Goal: Task Accomplishment & Management: Manage account settings

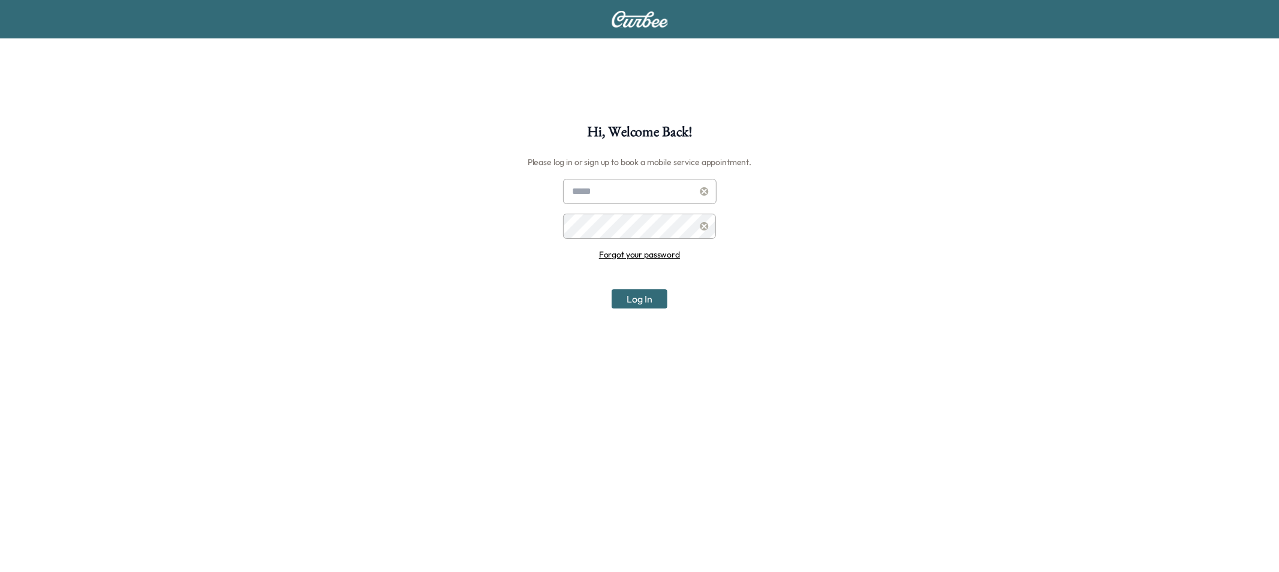
type input "**********"
click at [577, 184] on div at bounding box center [575, 191] width 14 height 14
click at [578, 185] on div at bounding box center [575, 191] width 14 height 14
click at [584, 193] on input "**********" at bounding box center [640, 191] width 154 height 25
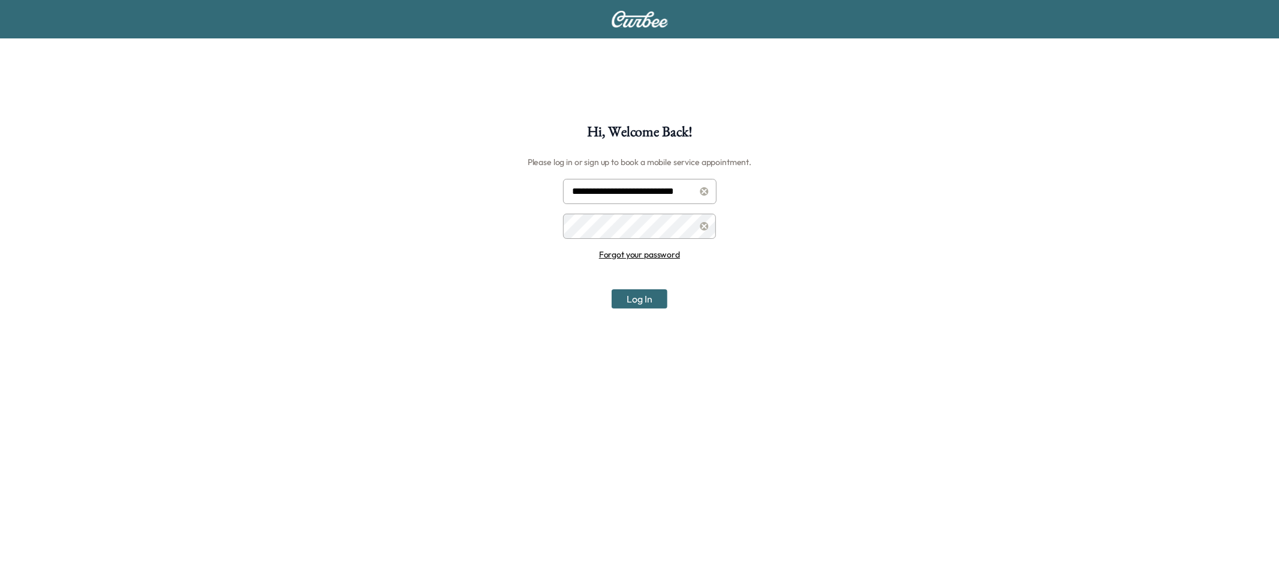
click at [585, 193] on input "**********" at bounding box center [640, 191] width 154 height 25
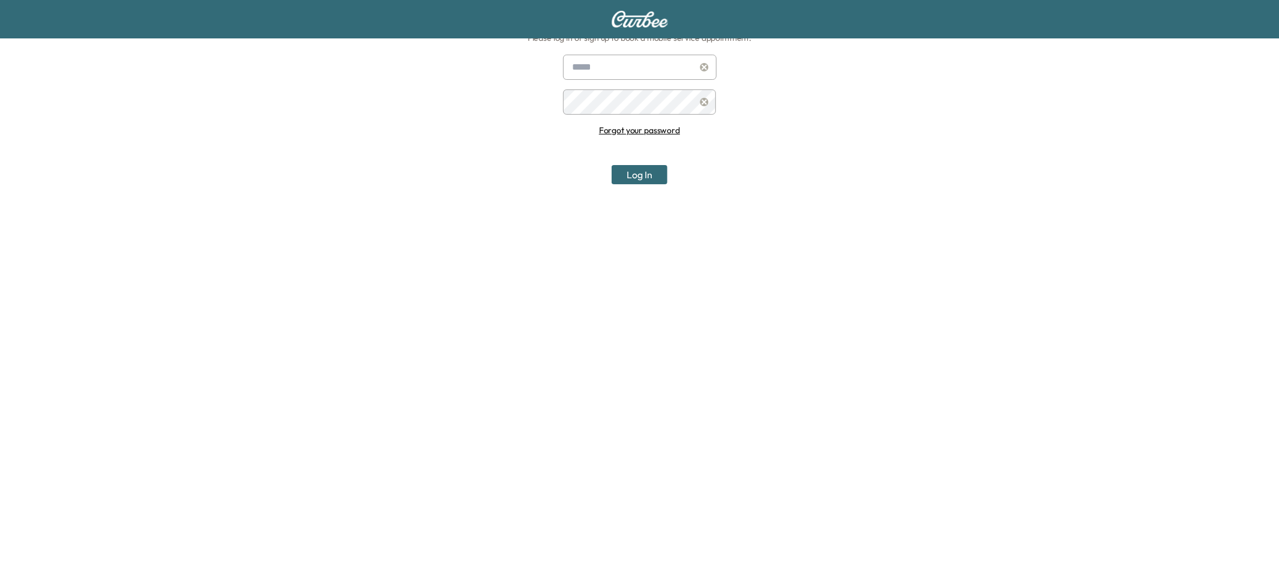
scroll to position [124, 0]
type input "**********"
click at [648, 176] on button "Log In" at bounding box center [640, 174] width 56 height 19
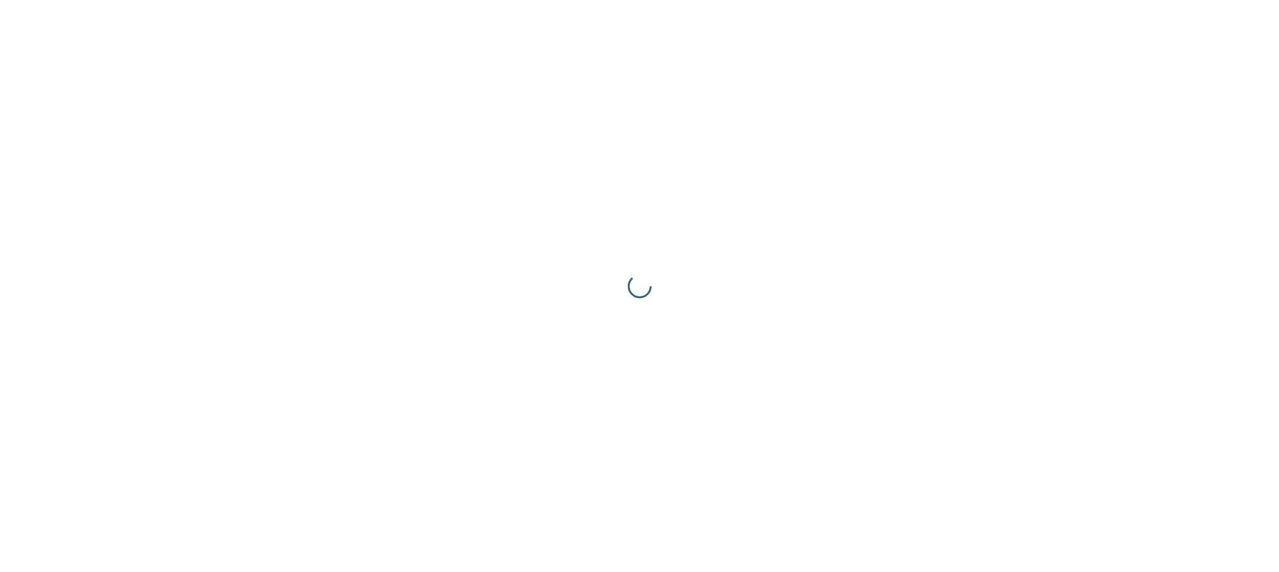
scroll to position [0, 0]
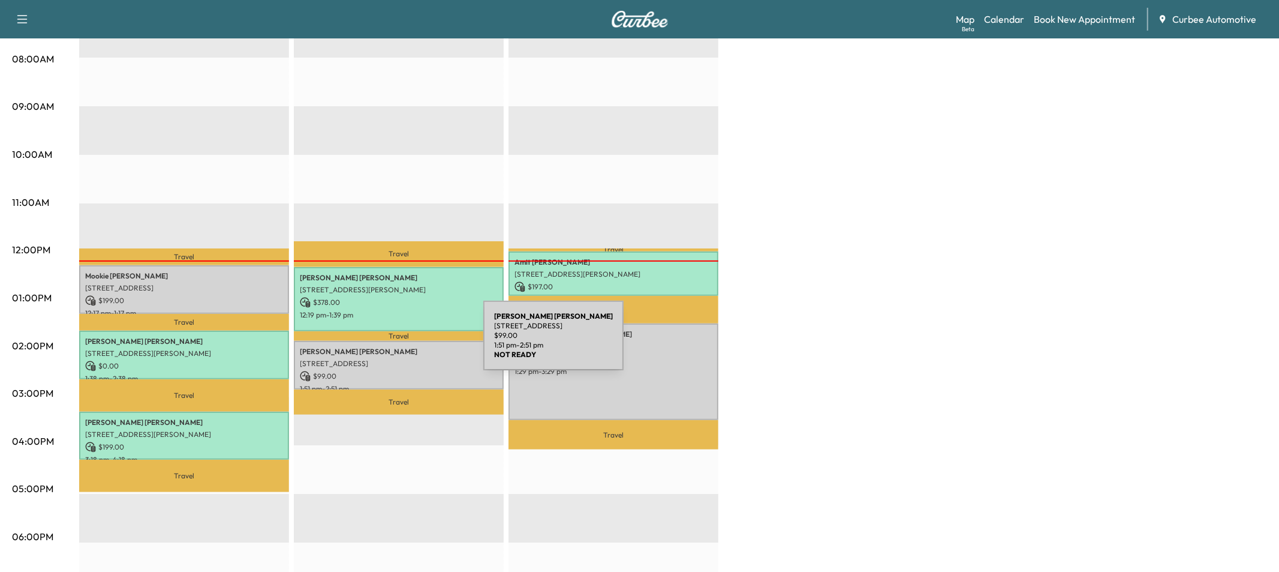
scroll to position [315, 0]
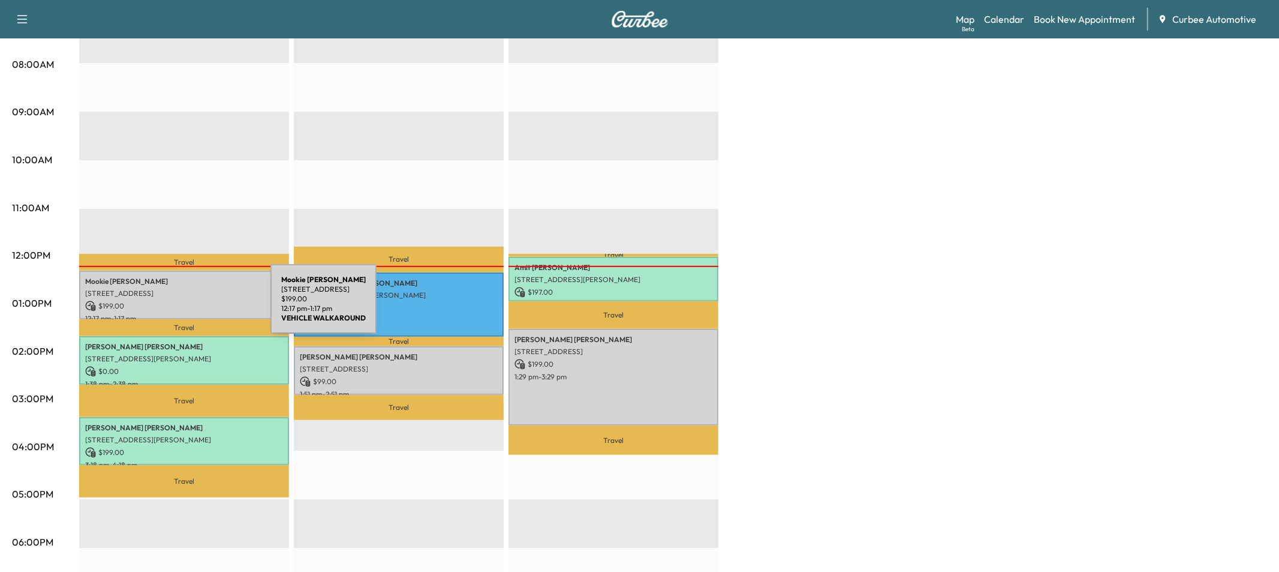
click at [181, 306] on p "$ 199.00" at bounding box center [184, 306] width 198 height 11
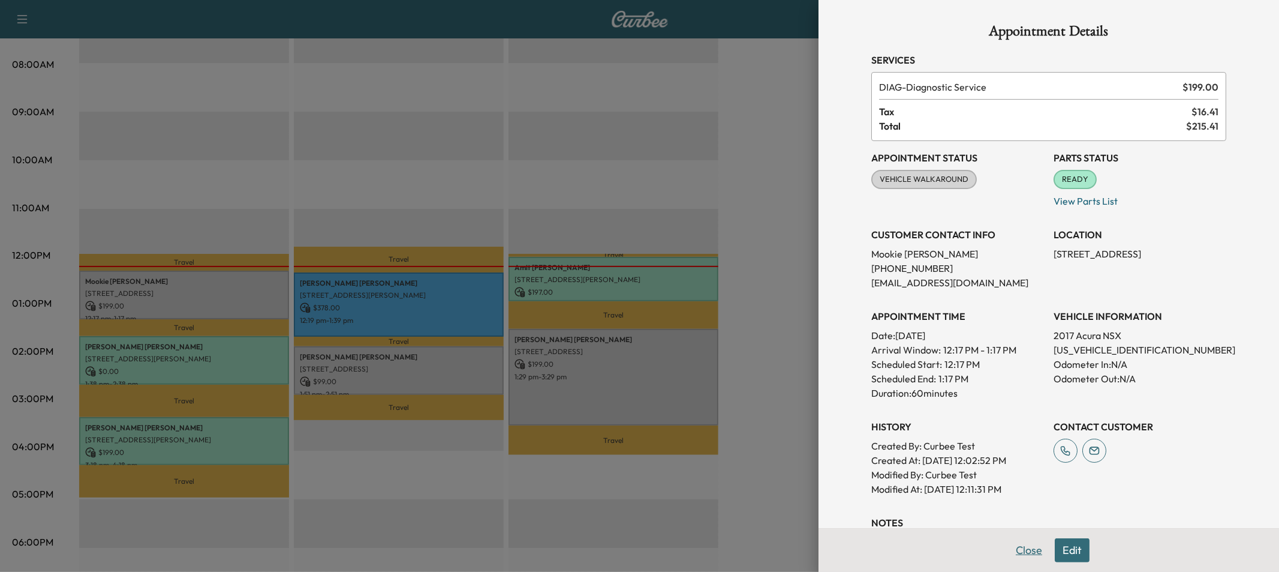
click at [1027, 551] on button "Close" at bounding box center [1029, 550] width 42 height 24
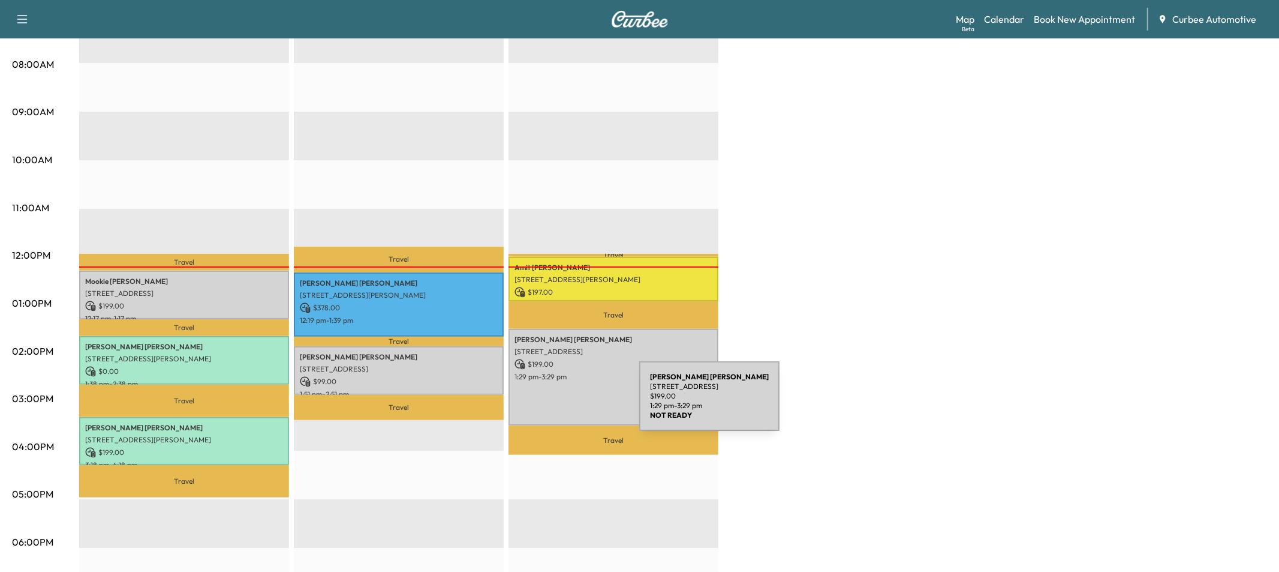
click at [549, 403] on div "[PERSON_NAME] [STREET_ADDRESS][PERSON_NAME][PERSON_NAME] $ 199.00 1:29 pm - 3:2…" at bounding box center [614, 377] width 210 height 97
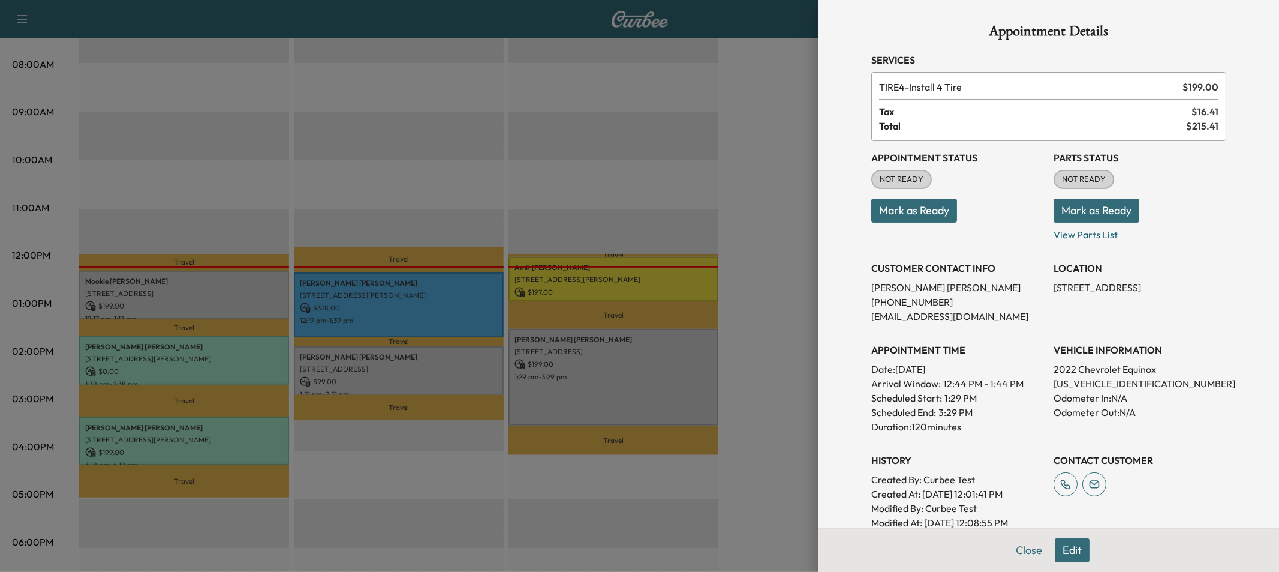
click at [899, 208] on button "Mark as Ready" at bounding box center [915, 211] width 86 height 24
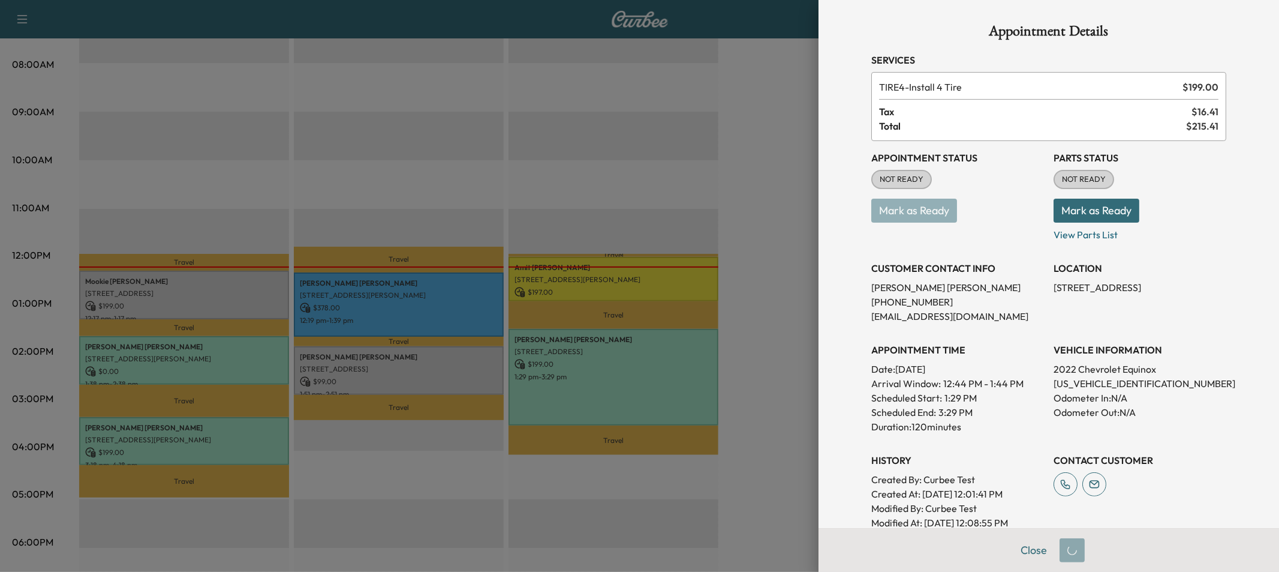
click at [1082, 211] on button "Mark as Ready" at bounding box center [1097, 211] width 86 height 24
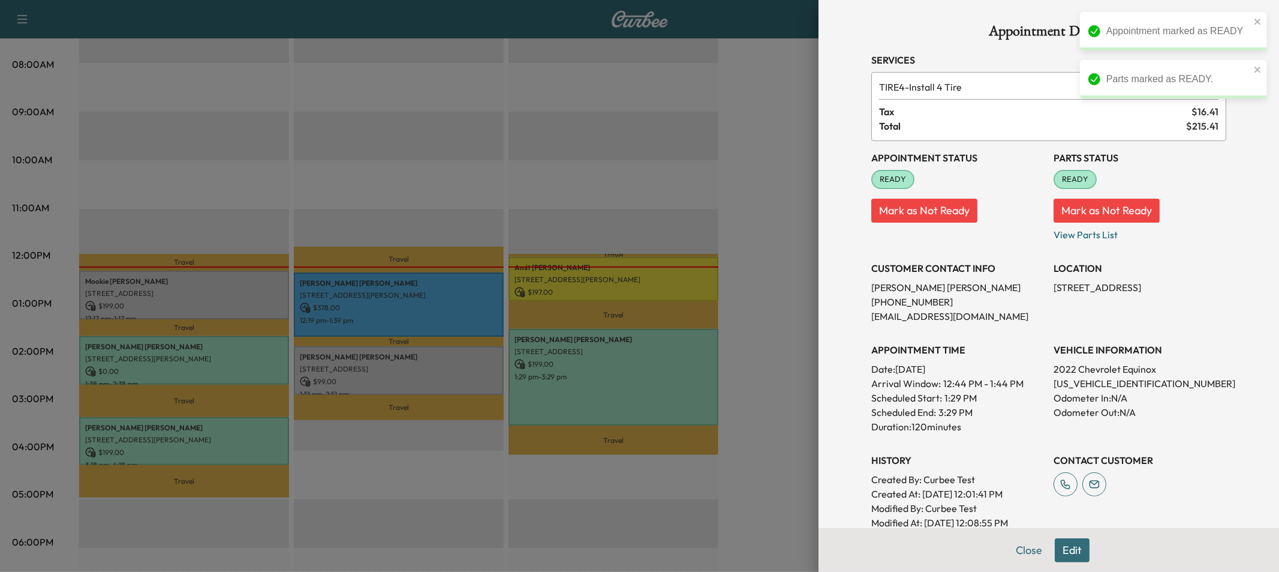
click at [1026, 543] on button "Close" at bounding box center [1029, 550] width 42 height 24
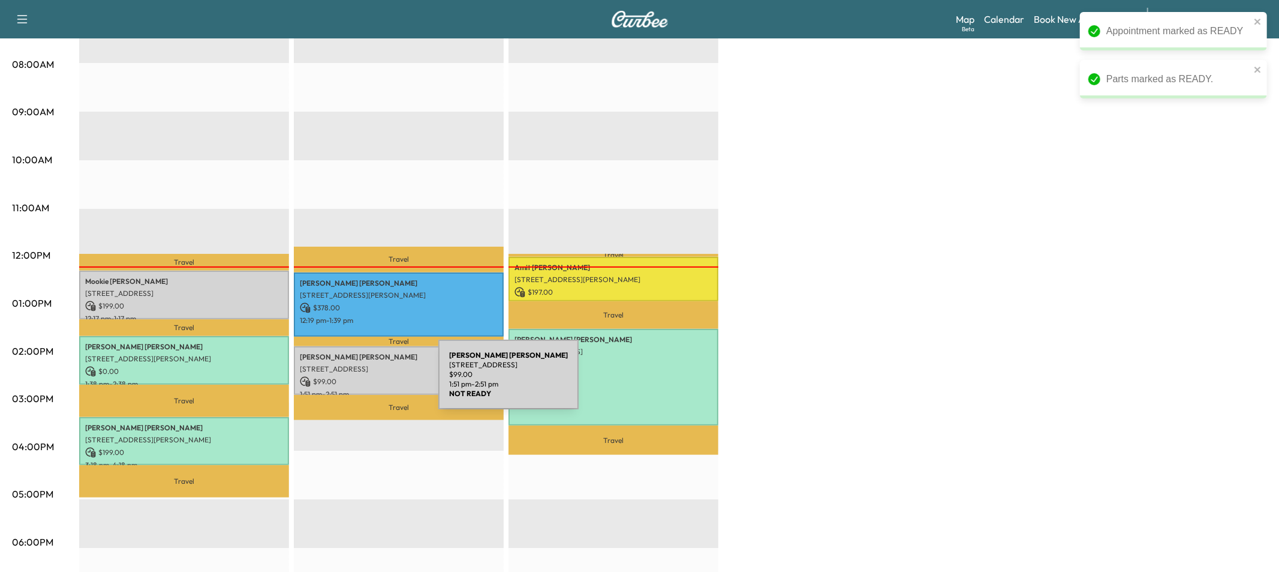
click at [348, 381] on p "$ 99.00" at bounding box center [399, 381] width 198 height 11
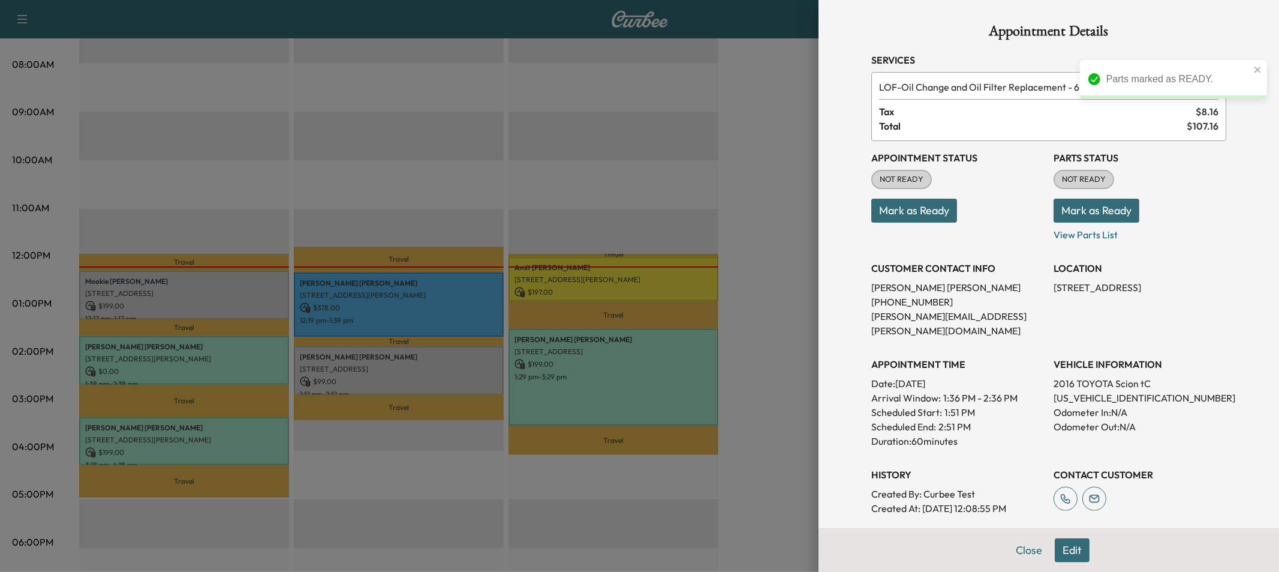
click at [913, 211] on button "Mark as Ready" at bounding box center [915, 211] width 86 height 24
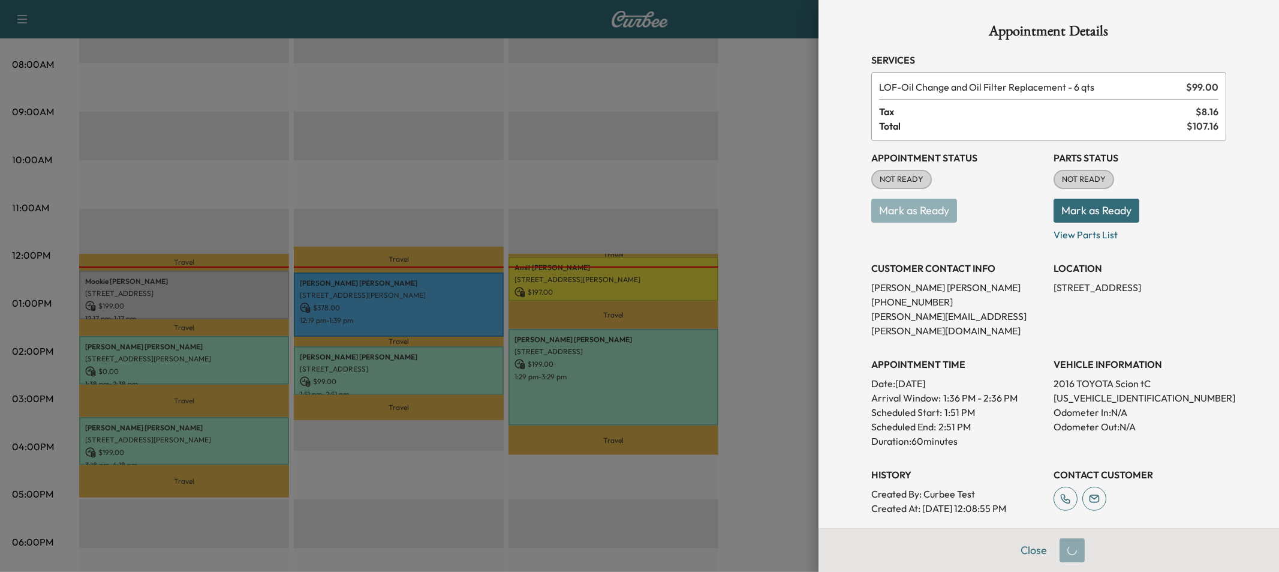
click at [1083, 210] on button "Mark as Ready" at bounding box center [1097, 211] width 86 height 24
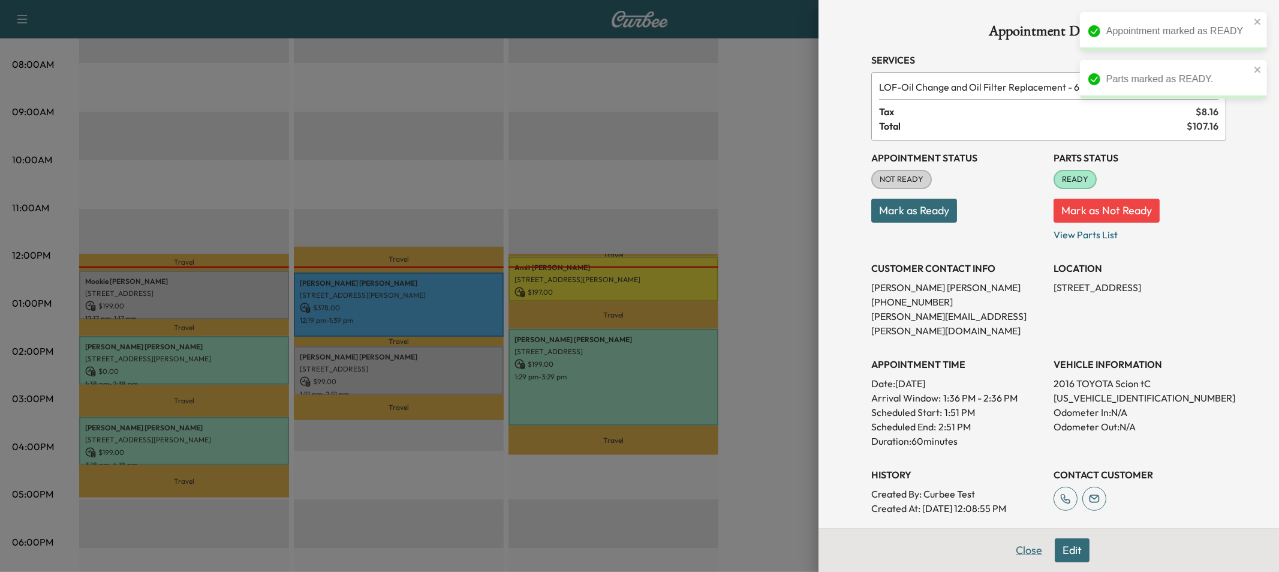
drag, startPoint x: 1026, startPoint y: 542, endPoint x: 1024, endPoint y: 536, distance: 6.5
click at [1026, 542] on button "Close" at bounding box center [1029, 550] width 42 height 24
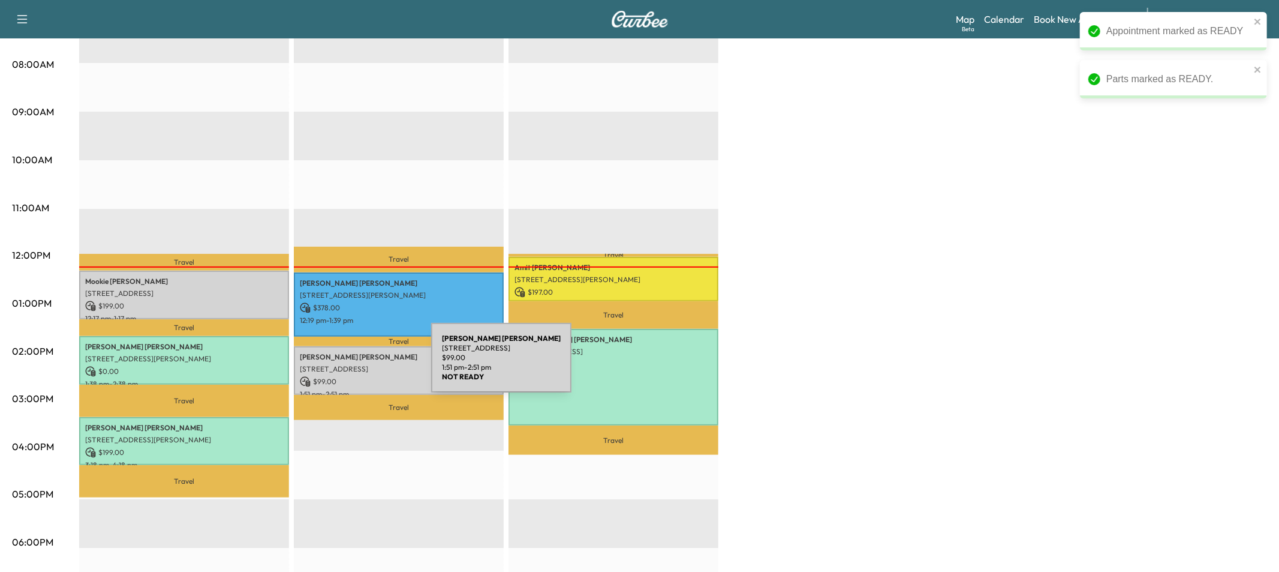
click at [342, 365] on p "[STREET_ADDRESS]" at bounding box center [399, 369] width 198 height 10
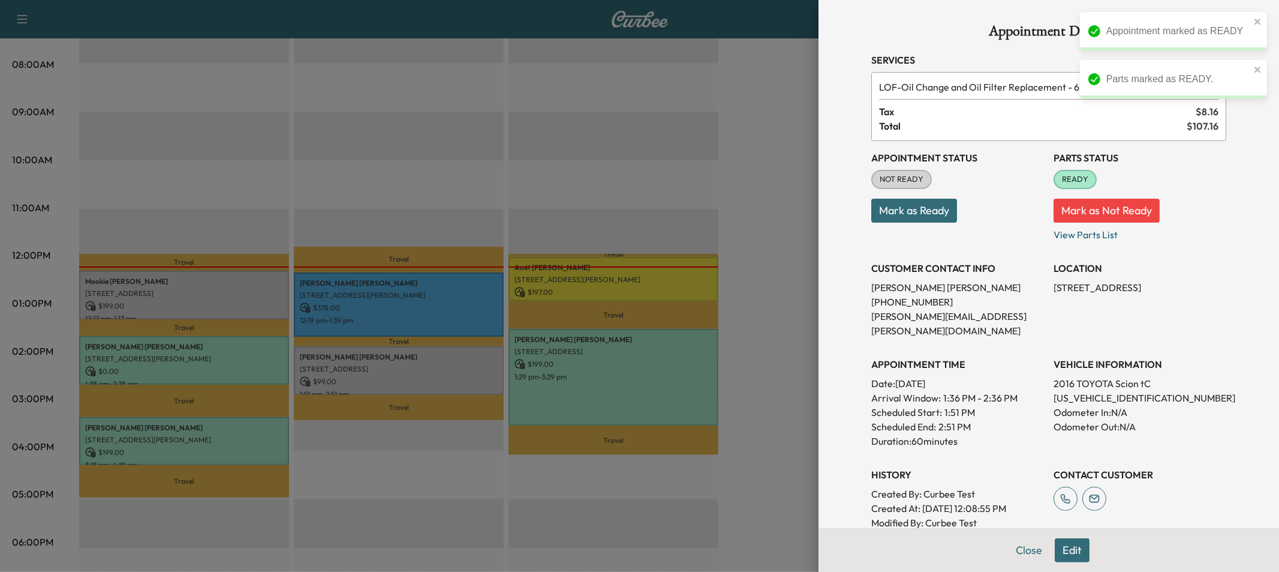
click at [887, 212] on button "Mark as Ready" at bounding box center [915, 211] width 86 height 24
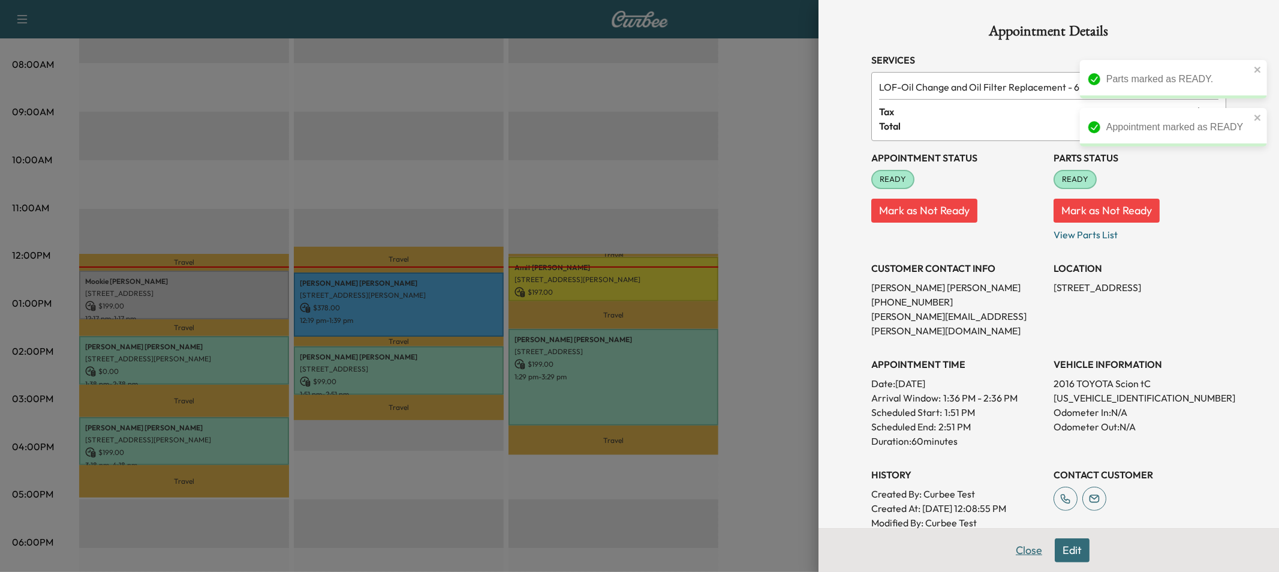
click at [1033, 554] on button "Close" at bounding box center [1029, 550] width 42 height 24
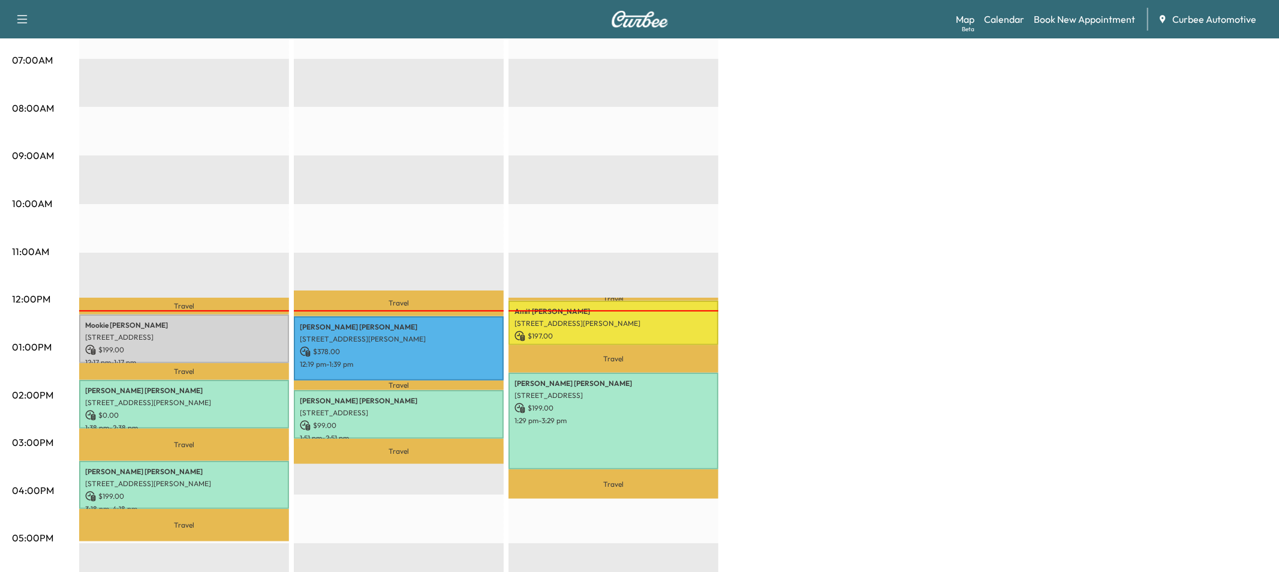
scroll to position [275, 0]
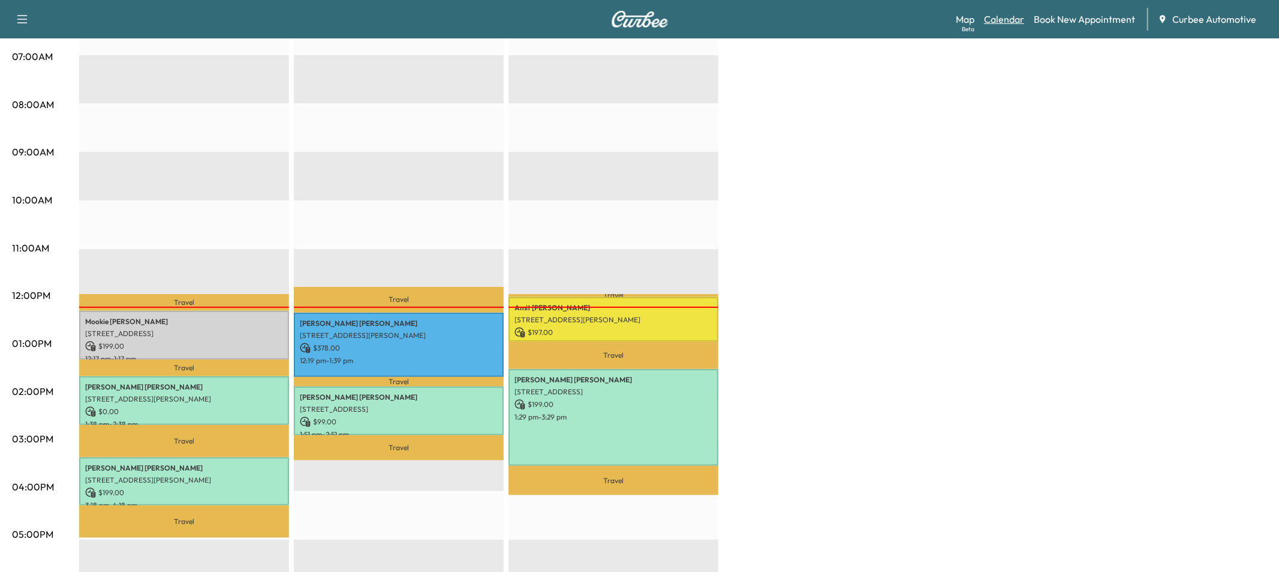
click at [993, 23] on link "Calendar" at bounding box center [1004, 19] width 40 height 14
click at [1005, 16] on link "Calendar" at bounding box center [1004, 19] width 40 height 14
click at [969, 20] on link "Map Beta" at bounding box center [965, 19] width 19 height 14
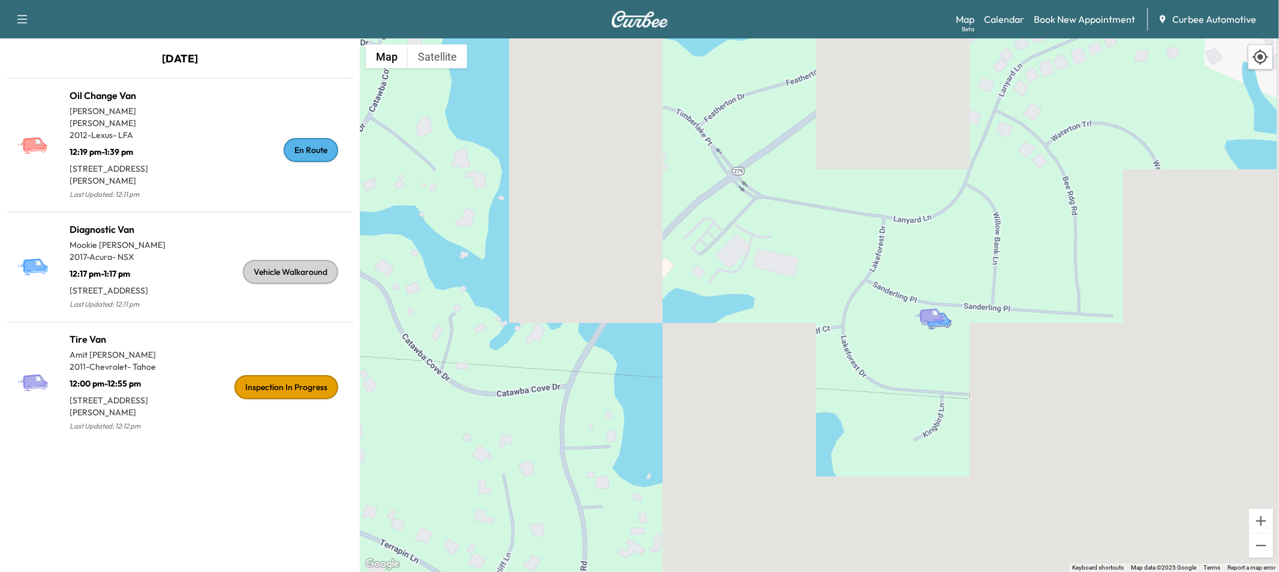
drag, startPoint x: 705, startPoint y: 221, endPoint x: 522, endPoint y: 209, distance: 183.9
click at [522, 209] on div "To activate drag with keyboard, press Alt + Enter. Once in keyboard drag state,…" at bounding box center [820, 304] width 920 height 533
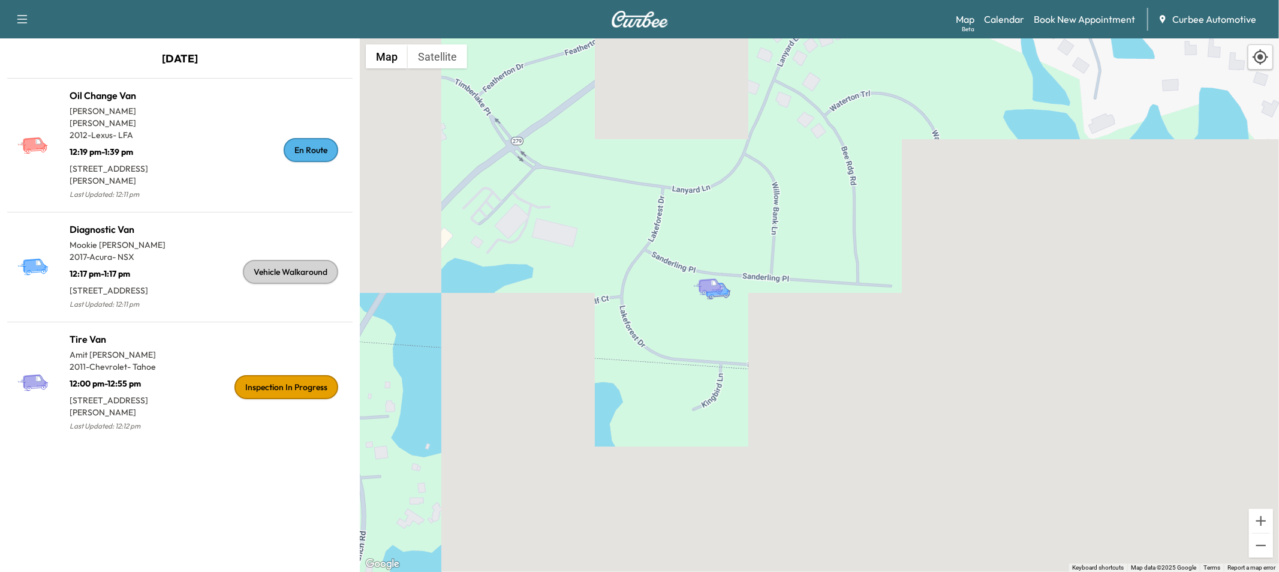
drag, startPoint x: 635, startPoint y: 202, endPoint x: 600, endPoint y: 200, distance: 34.8
click at [600, 200] on div "To activate drag with keyboard, press Alt + Enter. Once in keyboard drag state,…" at bounding box center [820, 304] width 920 height 533
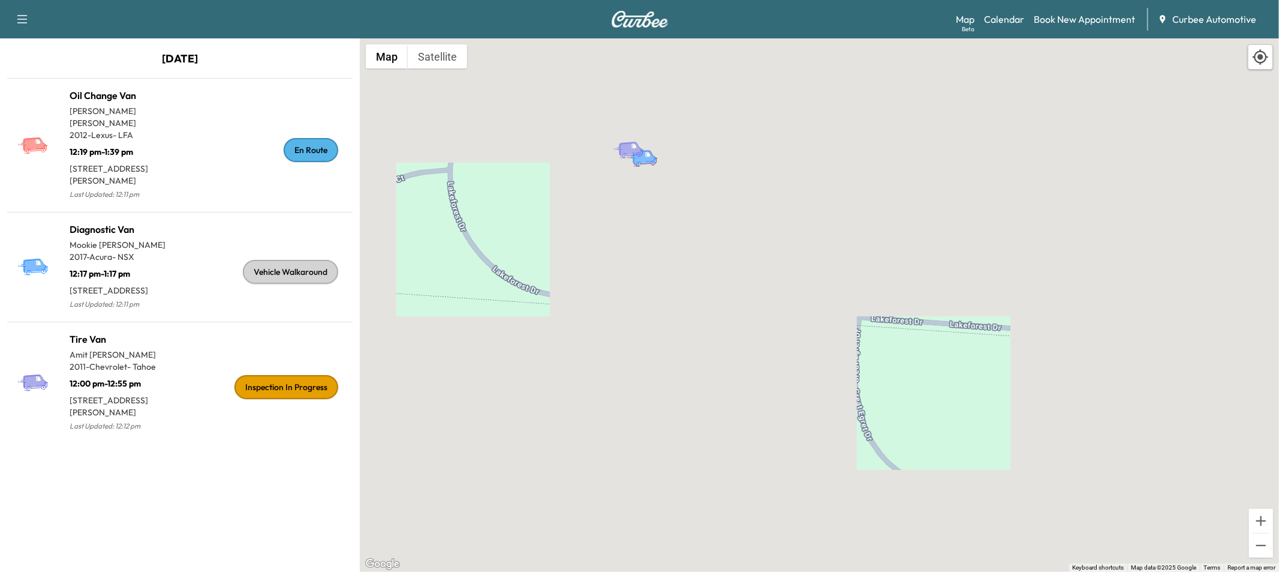
drag, startPoint x: 663, startPoint y: 288, endPoint x: 664, endPoint y: 226, distance: 62.4
click at [664, 226] on div "To activate drag with keyboard, press Alt + Enter. Once in keyboard drag state,…" at bounding box center [820, 304] width 920 height 533
click at [1011, 25] on link "Calendar" at bounding box center [1004, 19] width 40 height 14
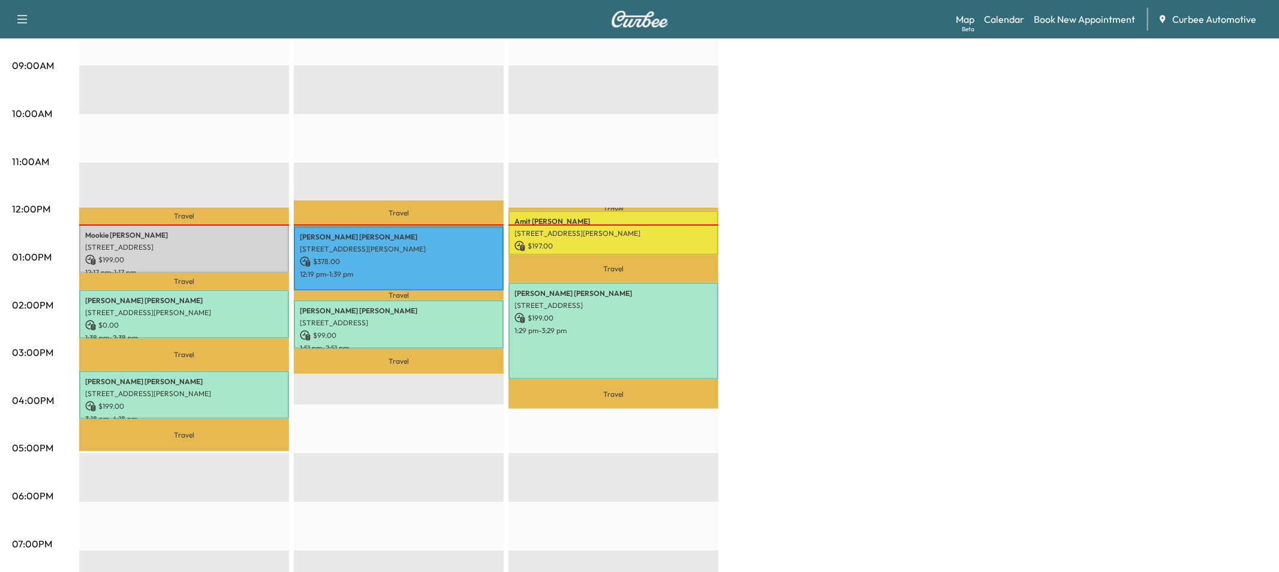
scroll to position [359, 0]
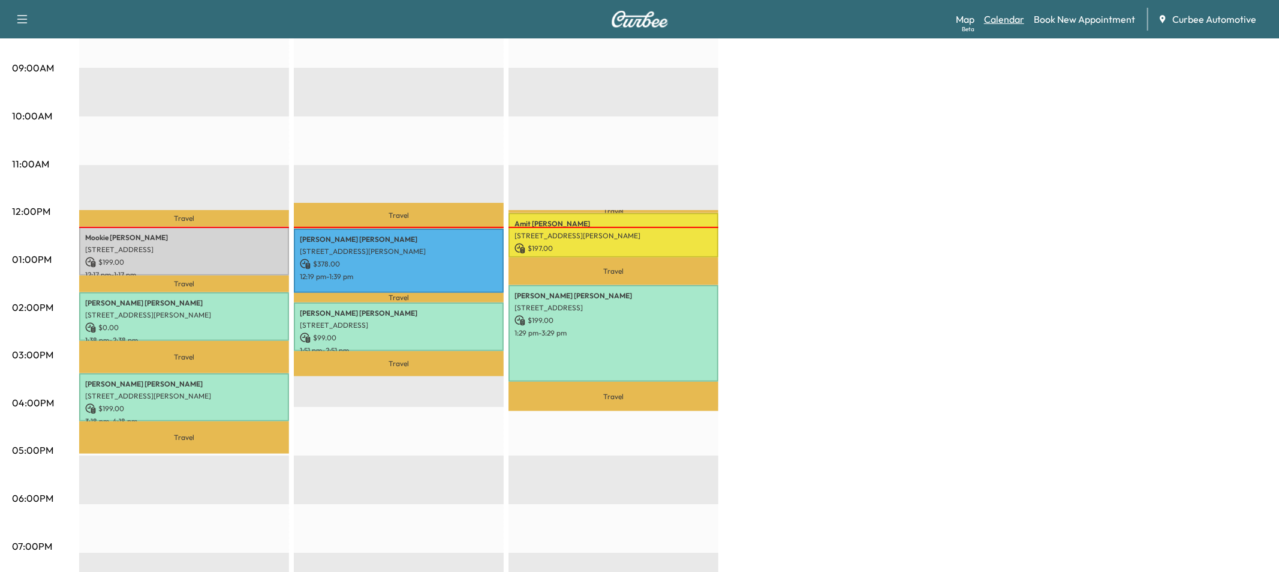
click at [1006, 22] on link "Calendar" at bounding box center [1004, 19] width 40 height 14
click at [964, 20] on link "Map Beta" at bounding box center [965, 19] width 19 height 14
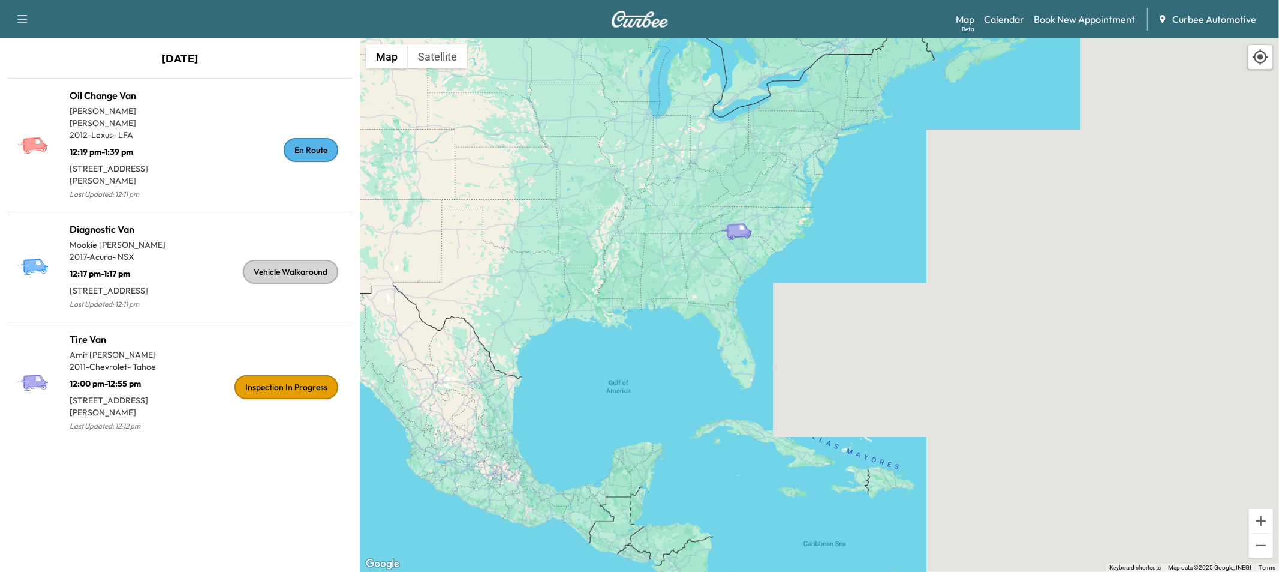
drag, startPoint x: 686, startPoint y: 249, endPoint x: 751, endPoint y: 214, distance: 74.1
click at [761, 206] on div "To activate drag with keyboard, press Alt + Enter. Once in keyboard drag state,…" at bounding box center [820, 304] width 920 height 533
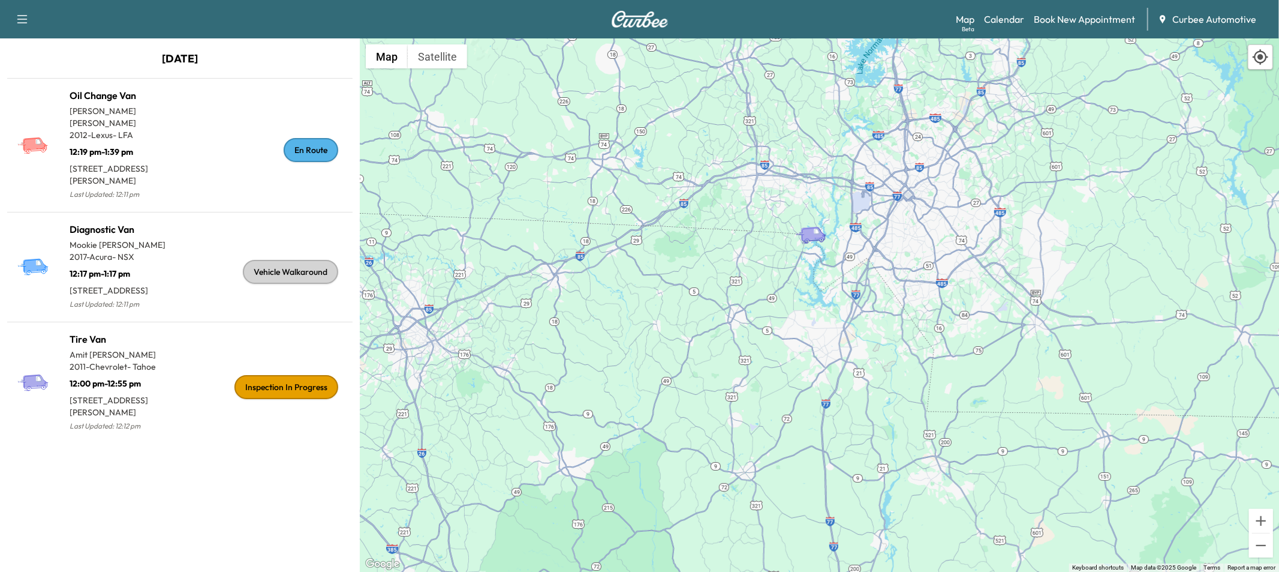
drag, startPoint x: 729, startPoint y: 262, endPoint x: 813, endPoint y: 152, distance: 137.7
click at [813, 152] on div "To activate drag with keyboard, press Alt + Enter. Once in keyboard drag state,…" at bounding box center [820, 304] width 920 height 533
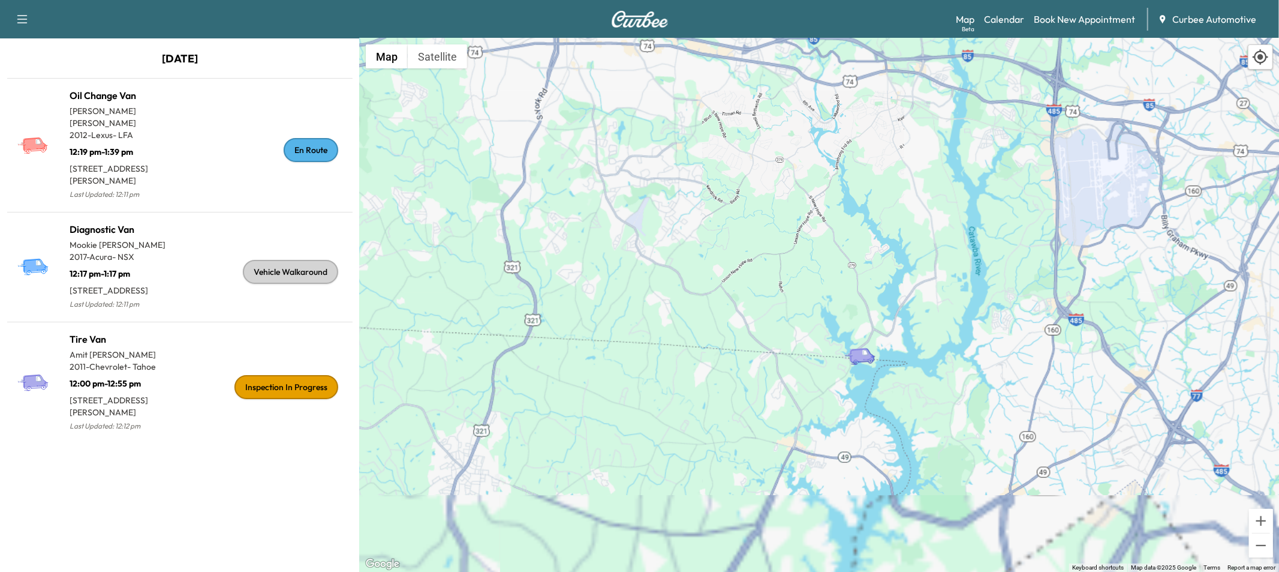
drag, startPoint x: 763, startPoint y: 264, endPoint x: 774, endPoint y: 104, distance: 160.6
click at [774, 104] on div "To activate drag with keyboard, press Alt + Enter. Once in keyboard drag state,…" at bounding box center [820, 304] width 920 height 533
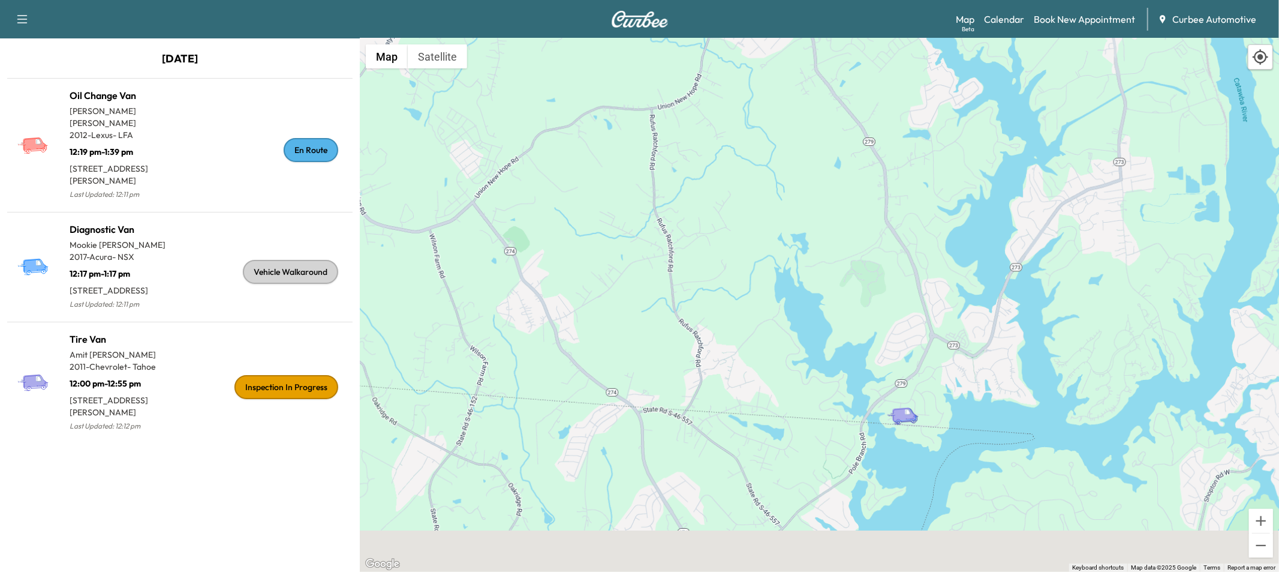
drag, startPoint x: 765, startPoint y: 224, endPoint x: 609, endPoint y: 77, distance: 214.7
click at [609, 77] on div "To activate drag with keyboard, press Alt + Enter. Once in keyboard drag state,…" at bounding box center [820, 304] width 920 height 533
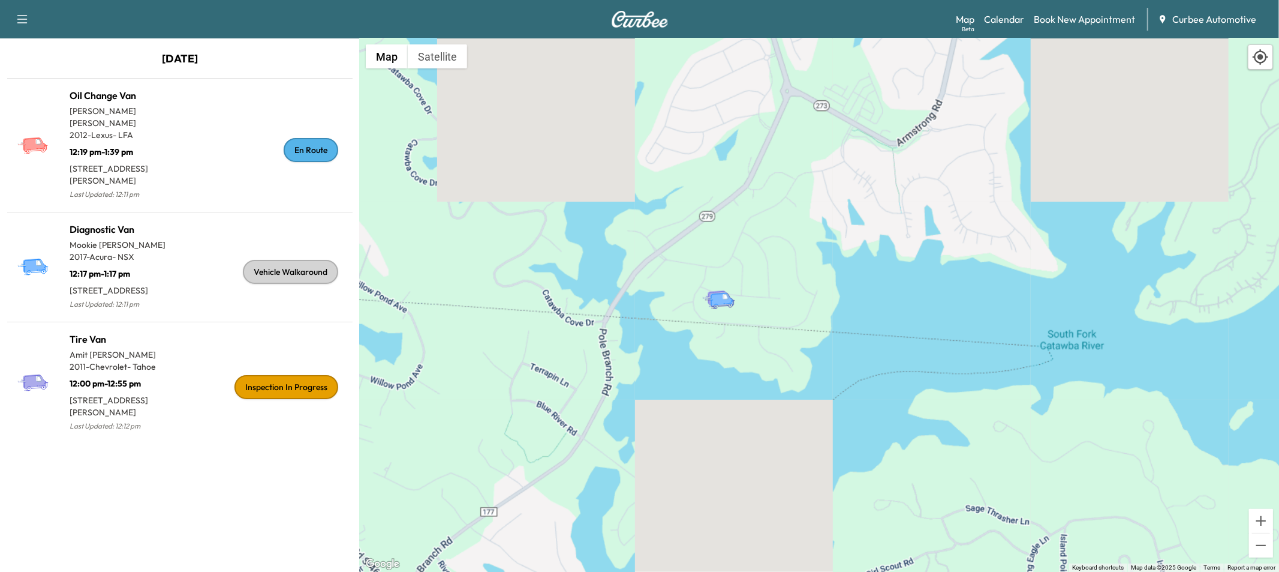
drag, startPoint x: 730, startPoint y: 262, endPoint x: 603, endPoint y: 172, distance: 155.8
click at [602, 172] on div "To activate drag with keyboard, press Alt + Enter. Once in keyboard drag state,…" at bounding box center [820, 304] width 920 height 533
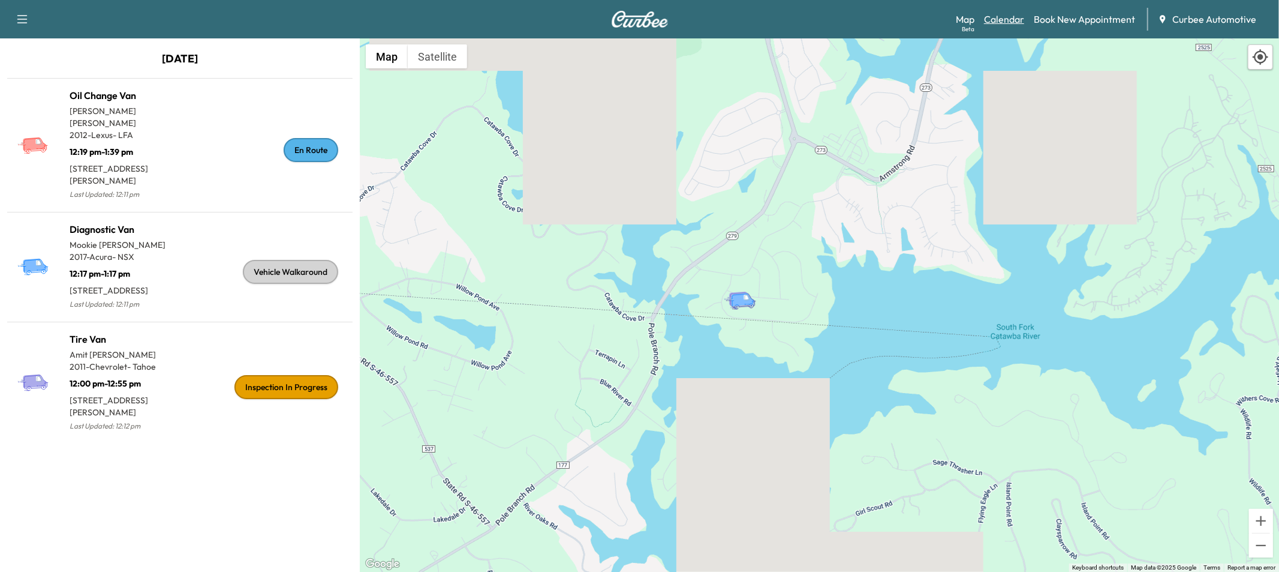
click at [1021, 19] on link "Calendar" at bounding box center [1004, 19] width 40 height 14
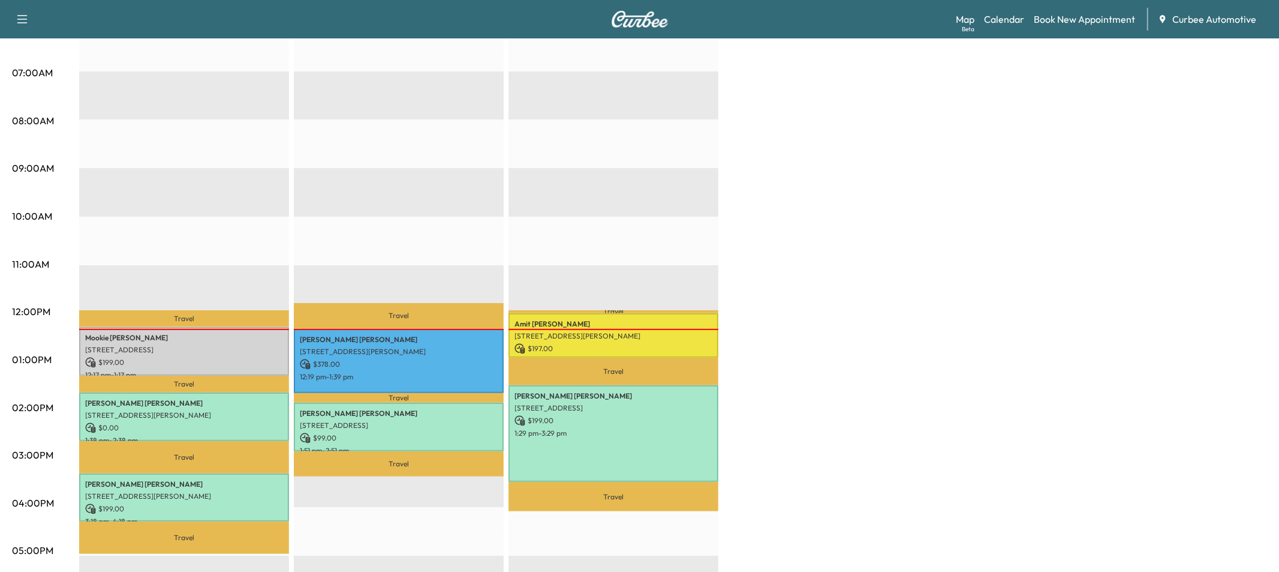
scroll to position [261, 0]
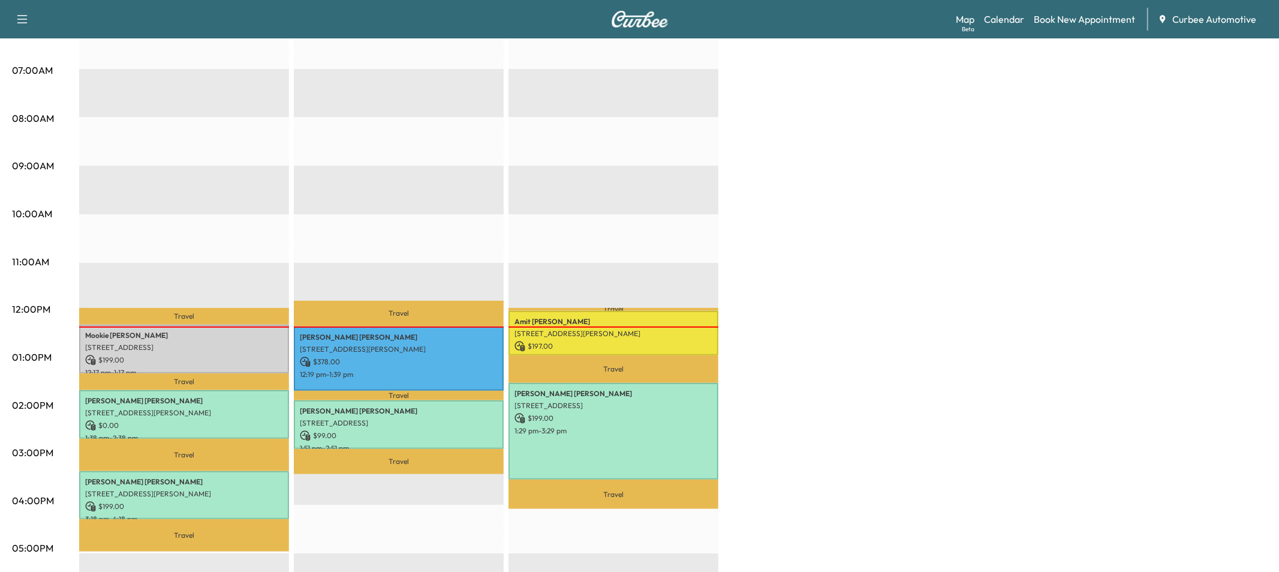
click at [28, 18] on icon "button" at bounding box center [22, 19] width 14 height 14
click at [37, 330] on button "Log Out" at bounding box center [42, 328] width 45 height 19
